Goal: Navigation & Orientation: Find specific page/section

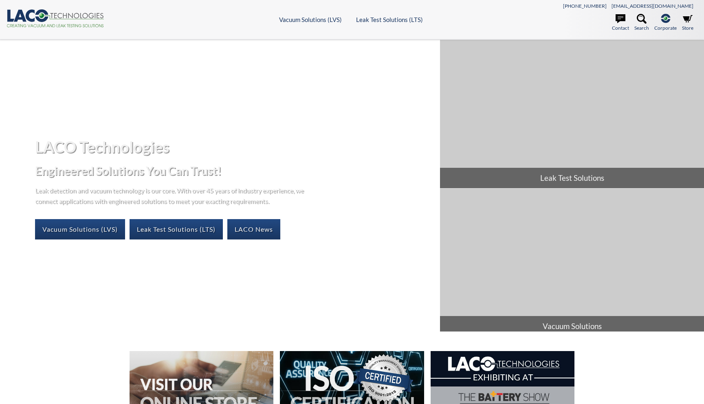
select select "Language Translate Widget"
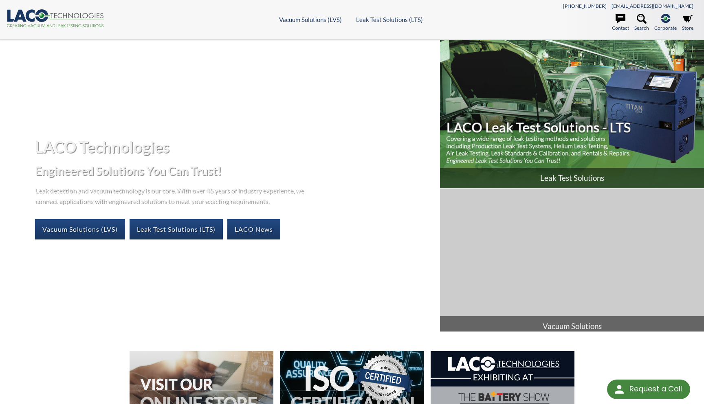
click at [577, 84] on img at bounding box center [572, 114] width 264 height 148
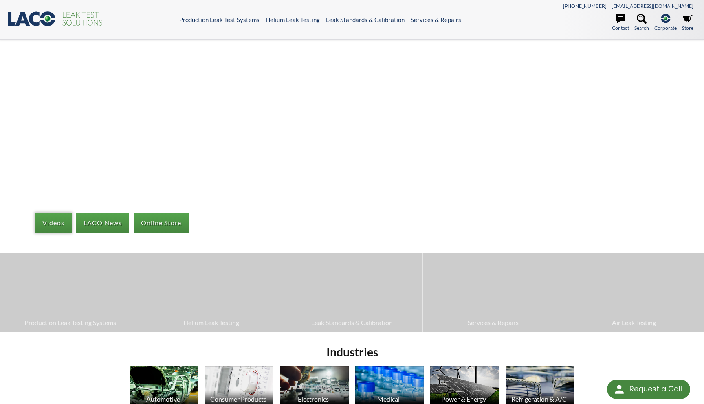
click at [47, 223] on link "Videos" at bounding box center [53, 223] width 37 height 20
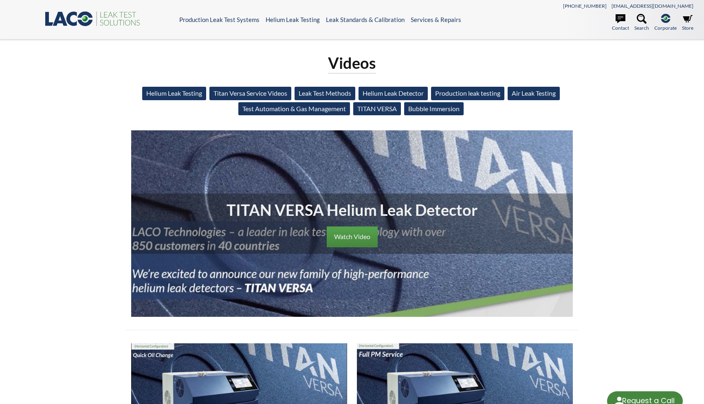
select select "Language Translate Widget"
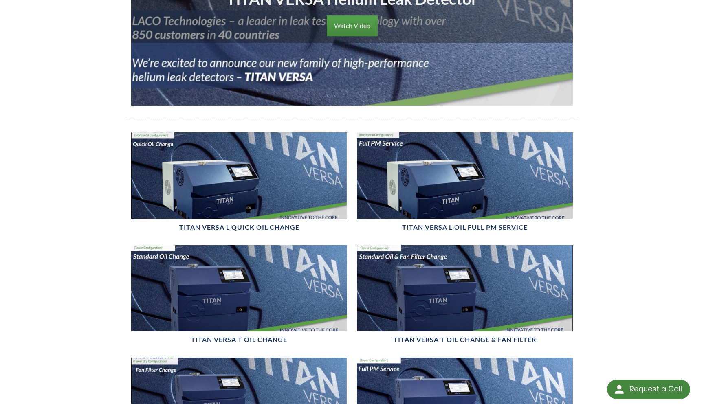
scroll to position [244, 0]
